Goal: Task Accomplishment & Management: Use online tool/utility

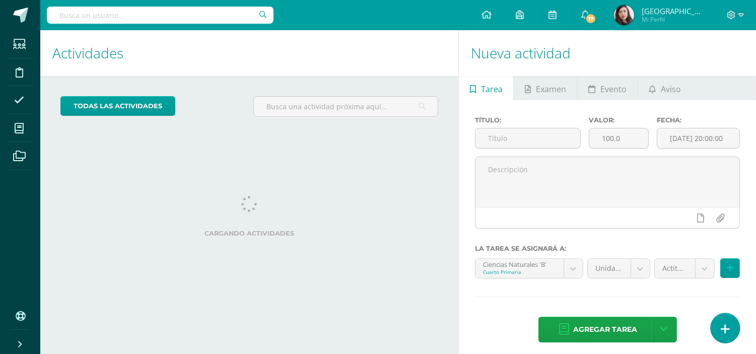
click at [723, 331] on icon at bounding box center [724, 329] width 9 height 12
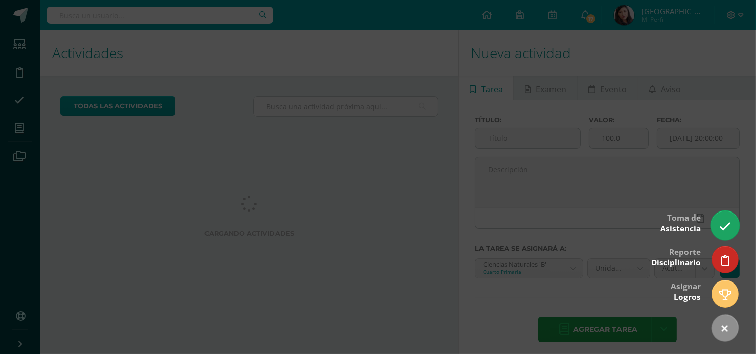
click at [718, 225] on link at bounding box center [724, 224] width 29 height 29
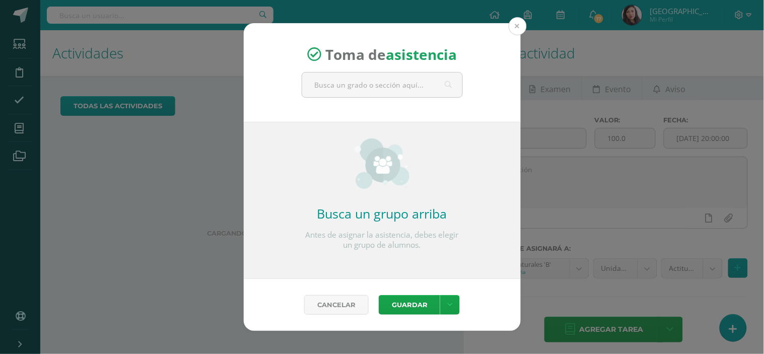
click at [520, 27] on button at bounding box center [517, 26] width 18 height 18
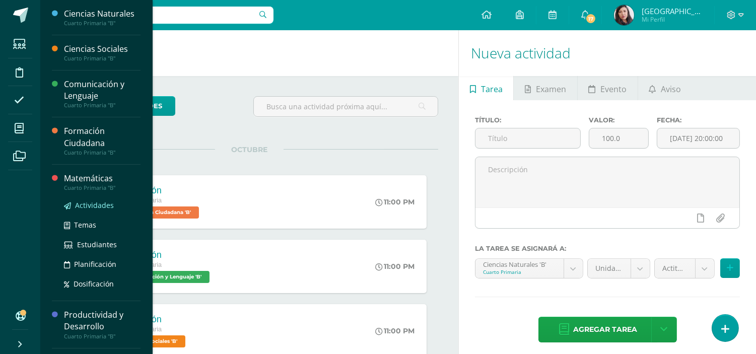
click at [87, 206] on span "Actividades" at bounding box center [94, 205] width 39 height 10
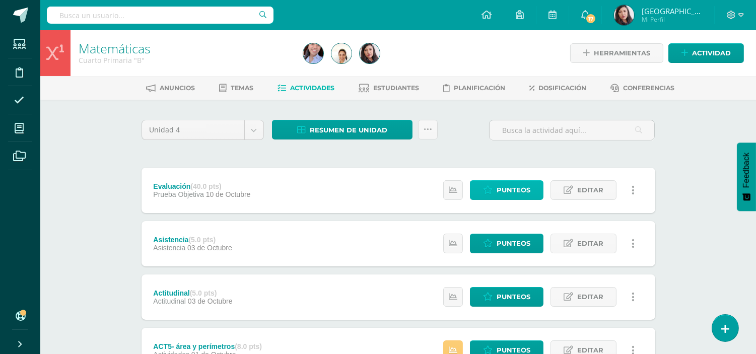
click at [503, 184] on span "Punteos" at bounding box center [513, 190] width 34 height 19
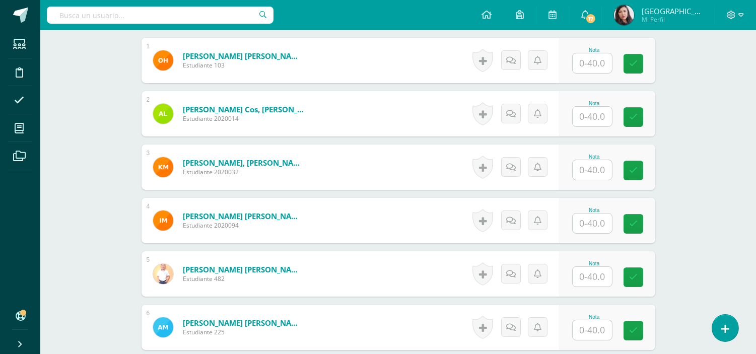
scroll to position [314, 0]
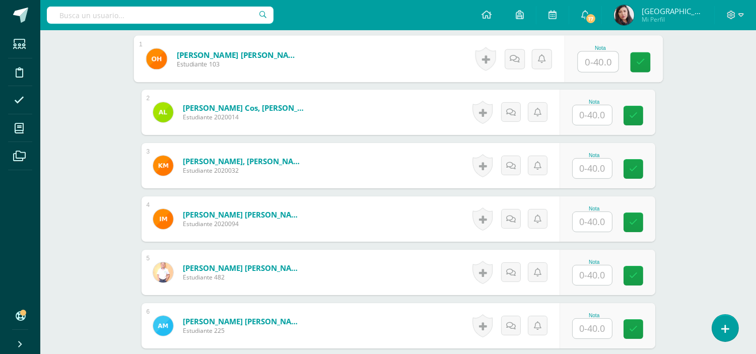
click at [594, 63] on input "text" at bounding box center [597, 62] width 40 height 20
type input "10"
click at [638, 68] on link at bounding box center [640, 62] width 20 height 20
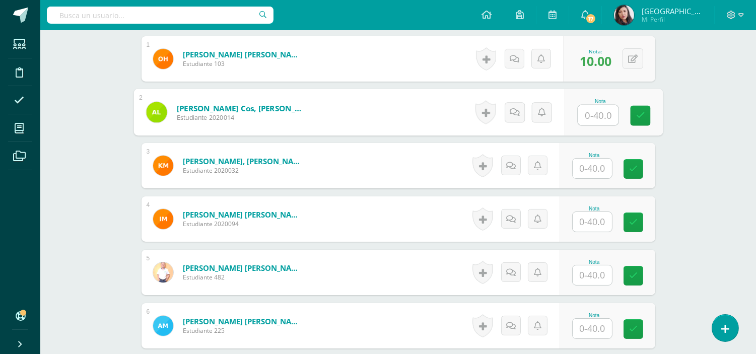
click at [587, 115] on input "text" at bounding box center [597, 115] width 40 height 20
type input "29"
click at [635, 114] on icon at bounding box center [639, 115] width 9 height 9
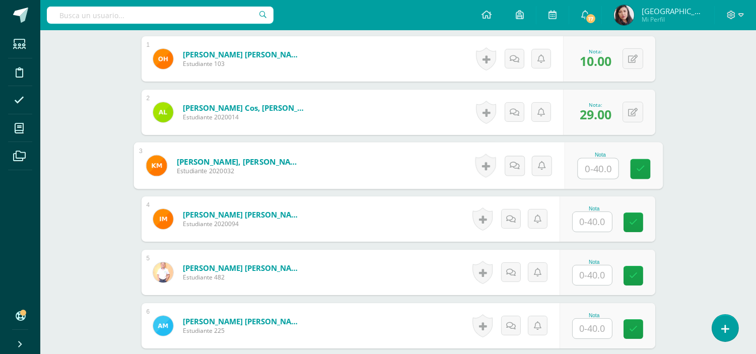
click at [583, 166] on input "text" at bounding box center [597, 169] width 40 height 20
type input "29"
click at [639, 167] on icon at bounding box center [639, 169] width 9 height 9
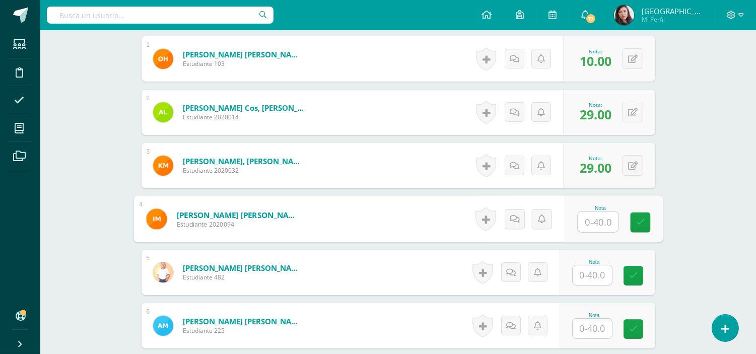
click at [586, 222] on input "text" at bounding box center [597, 222] width 40 height 20
type input "19"
click at [638, 224] on icon at bounding box center [639, 222] width 9 height 9
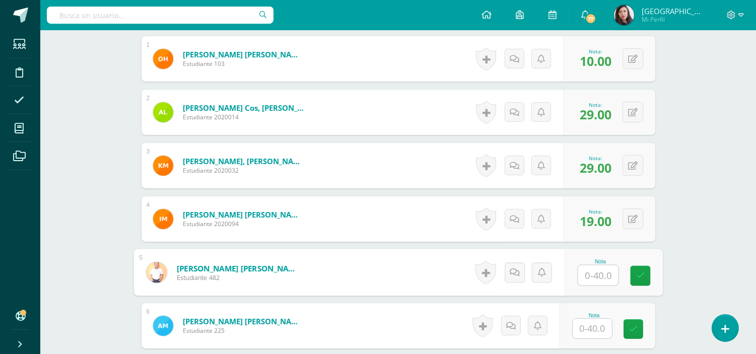
click at [586, 278] on input "text" at bounding box center [597, 275] width 40 height 20
type input "14"
click at [643, 279] on icon at bounding box center [639, 275] width 9 height 9
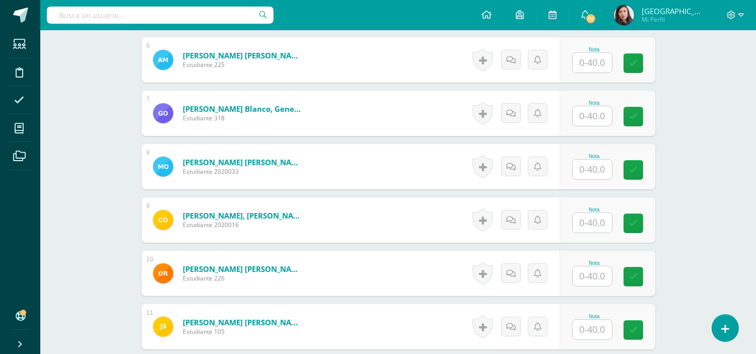
scroll to position [582, 0]
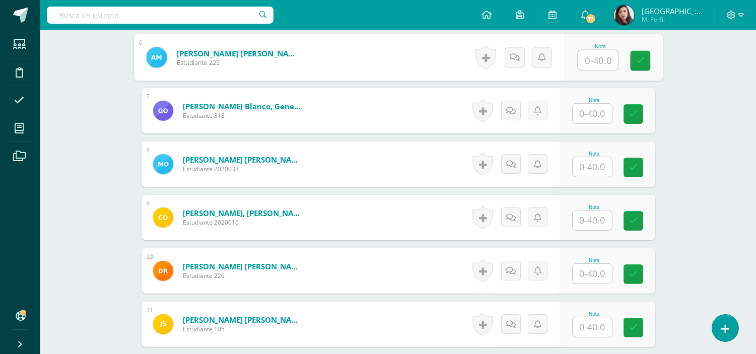
click at [594, 58] on input "text" at bounding box center [597, 60] width 40 height 20
type input "31"
click at [646, 60] on link at bounding box center [640, 61] width 20 height 20
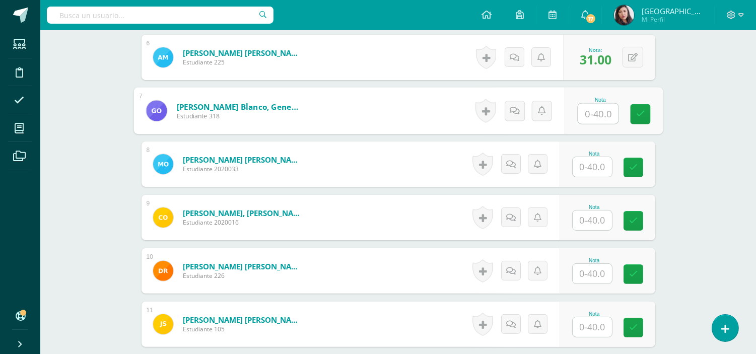
click at [605, 114] on input "text" at bounding box center [597, 114] width 40 height 20
type input "20"
click at [640, 117] on icon at bounding box center [639, 114] width 9 height 9
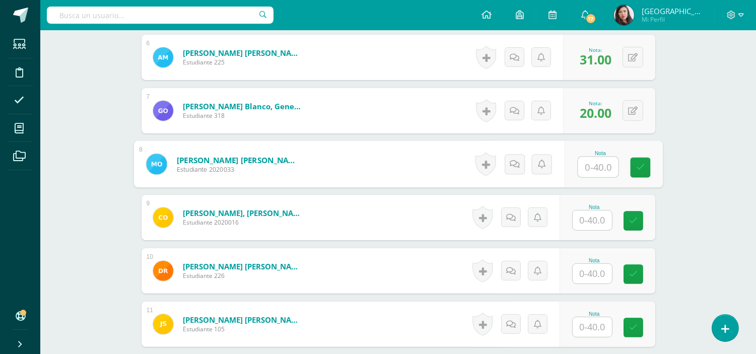
click at [599, 168] on input "text" at bounding box center [597, 167] width 40 height 20
type input "24"
click at [641, 165] on icon at bounding box center [639, 167] width 9 height 9
click at [597, 215] on input "text" at bounding box center [591, 220] width 39 height 20
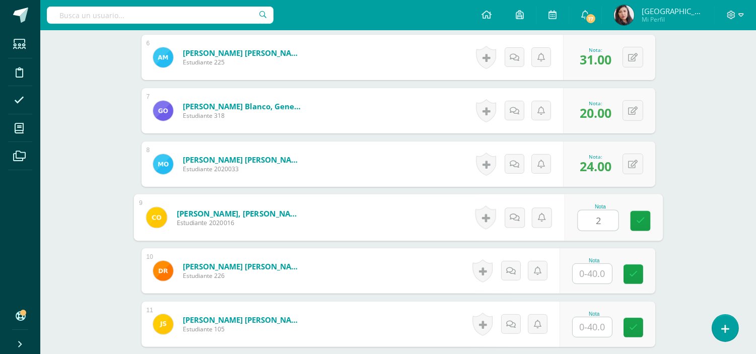
type input "21"
click at [640, 223] on icon at bounding box center [639, 220] width 9 height 9
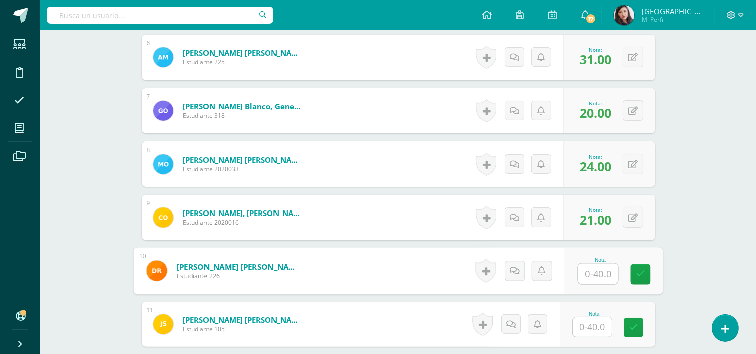
click at [593, 275] on input "text" at bounding box center [597, 274] width 40 height 20
type input "13"
click at [637, 268] on link at bounding box center [640, 274] width 20 height 20
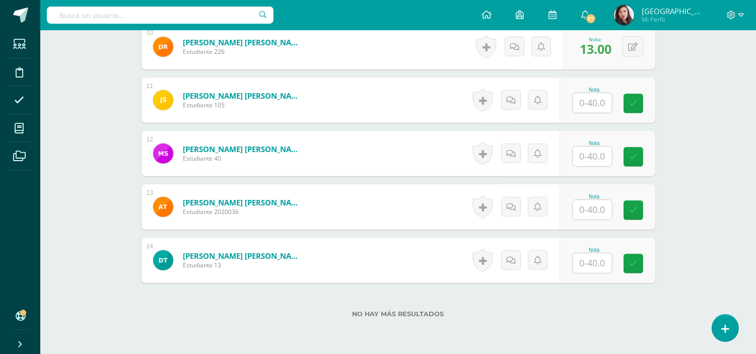
scroll to position [808, 0]
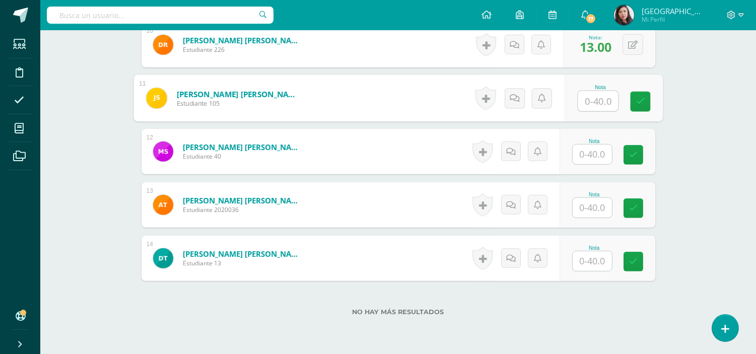
click at [592, 98] on input "text" at bounding box center [597, 101] width 40 height 20
type input "23"
click at [638, 99] on icon at bounding box center [639, 101] width 9 height 9
click at [602, 158] on input "text" at bounding box center [591, 154] width 39 height 20
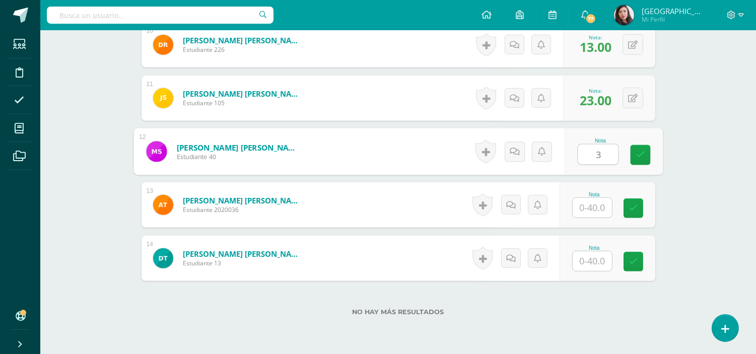
type input "37"
click at [643, 154] on icon at bounding box center [639, 154] width 9 height 9
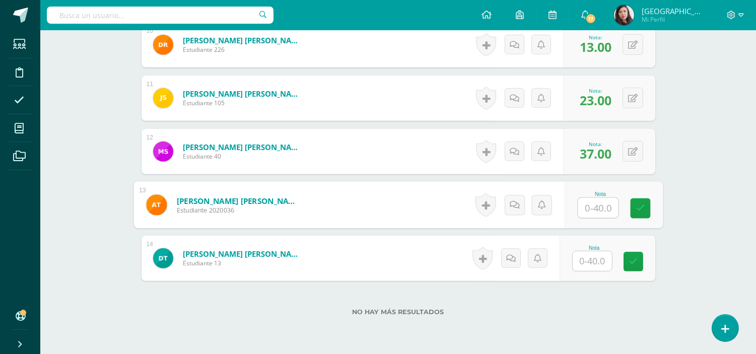
click at [599, 202] on input "text" at bounding box center [597, 208] width 40 height 20
type input "19"
click at [642, 205] on icon at bounding box center [639, 208] width 9 height 9
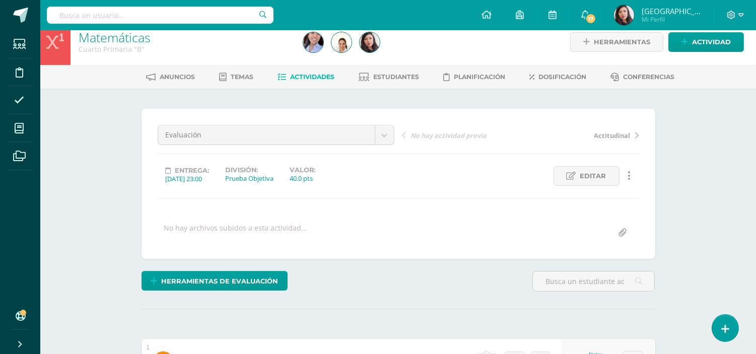
scroll to position [1, 0]
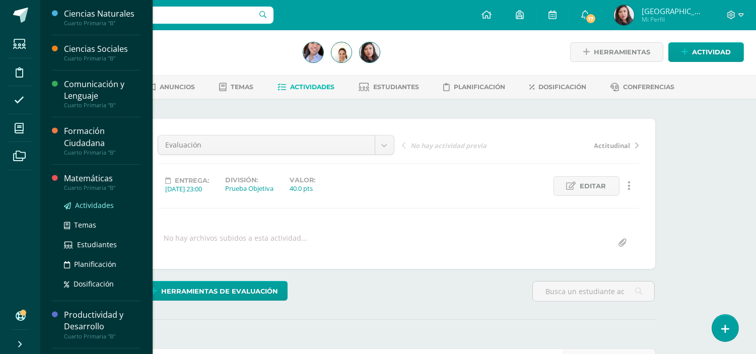
click at [91, 204] on span "Actividades" at bounding box center [94, 205] width 39 height 10
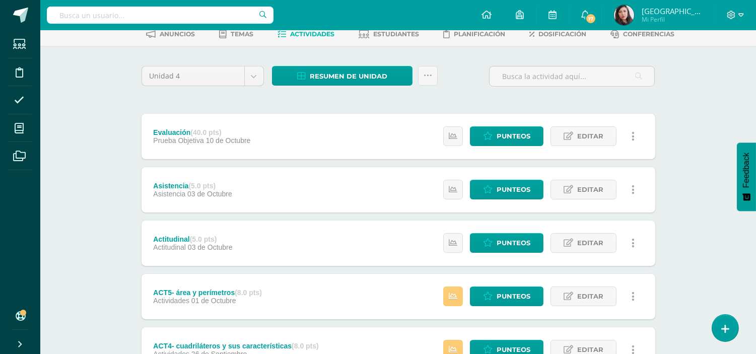
scroll to position [56, 0]
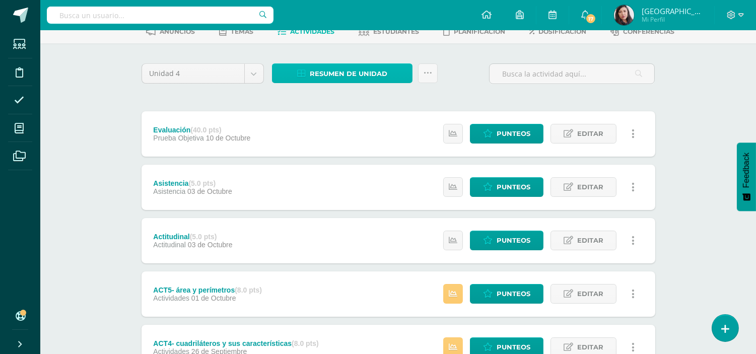
click at [340, 68] on span "Resumen de unidad" at bounding box center [349, 73] width 78 height 19
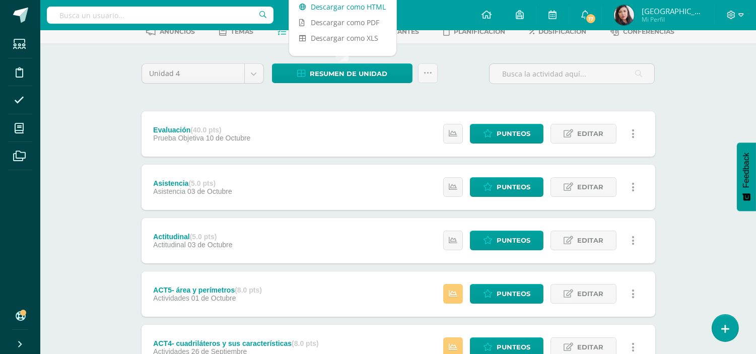
click at [343, 4] on link "Descargar como HTML" at bounding box center [342, 7] width 107 height 16
